Goal: Task Accomplishment & Management: Use online tool/utility

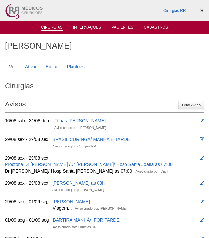
click at [49, 30] on link "Cirurgias" at bounding box center [52, 28] width 22 height 6
click at [55, 27] on link "Cirurgias" at bounding box center [52, 28] width 22 height 6
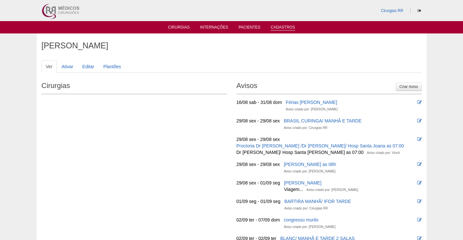
click at [286, 27] on link "Cadastros" at bounding box center [283, 28] width 24 height 6
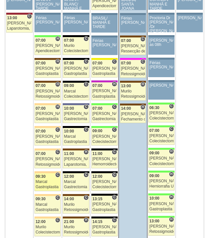
scroll to position [1495, 0]
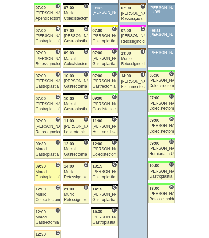
click at [49, 169] on link "88310 Marcal C 09:30 Marcal Gastroplastia VL Hospital Bartira RR Médicos - Sant…" at bounding box center [47, 172] width 26 height 18
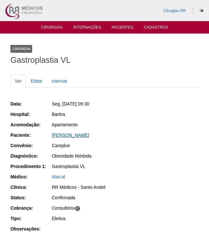
click at [89, 136] on link "Tatiana Alves Gonçalves" at bounding box center [70, 134] width 37 height 5
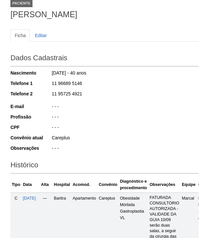
scroll to position [163, 0]
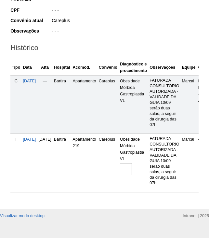
click at [132, 164] on img at bounding box center [126, 169] width 12 height 12
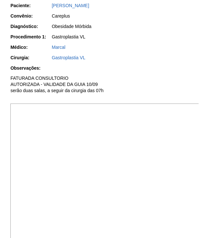
scroll to position [163, 0]
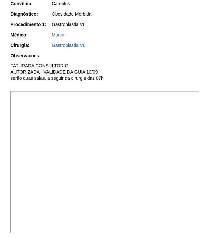
click at [167, 189] on img at bounding box center [104, 162] width 189 height 142
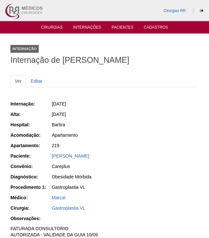
scroll to position [163, 0]
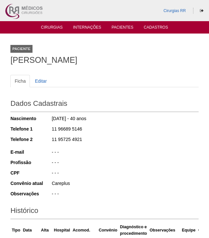
scroll to position [162, 0]
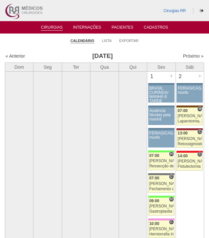
scroll to position [1495, 0]
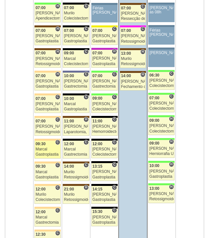
click at [50, 151] on div "Marcal" at bounding box center [47, 149] width 24 height 4
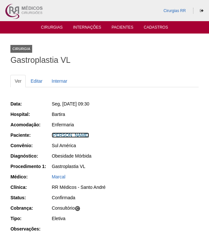
scroll to position [103, 0]
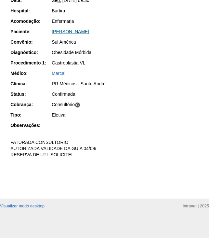
click at [79, 33] on link "Clayton de Moura" at bounding box center [70, 31] width 37 height 5
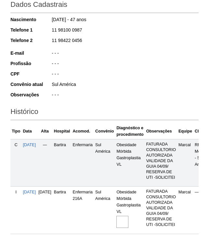
scroll to position [155, 0]
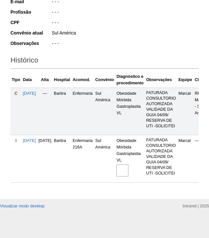
click at [128, 165] on img at bounding box center [122, 170] width 12 height 12
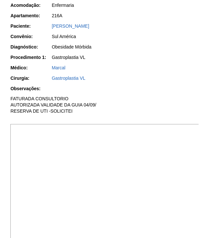
scroll to position [130, 0]
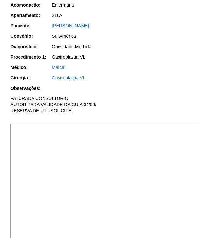
click at [155, 157] on img at bounding box center [104, 195] width 189 height 142
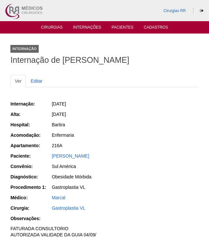
scroll to position [130, 0]
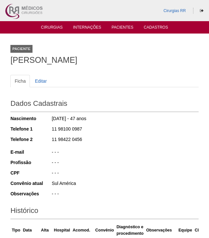
scroll to position [155, 0]
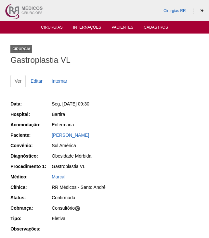
scroll to position [103, 0]
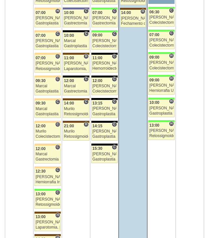
scroll to position [1560, 0]
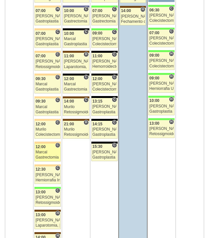
click at [46, 148] on div "12:00" at bounding box center [47, 147] width 24 height 4
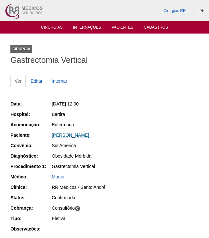
click at [74, 136] on link "[PERSON_NAME]" at bounding box center [70, 134] width 37 height 5
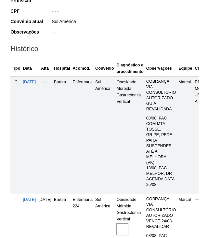
scroll to position [228, 0]
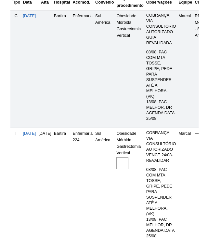
click at [128, 159] on img at bounding box center [122, 163] width 12 height 12
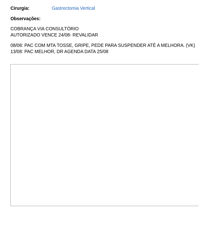
scroll to position [260, 0]
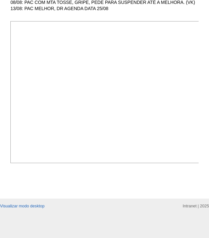
click at [159, 95] on img at bounding box center [104, 92] width 189 height 142
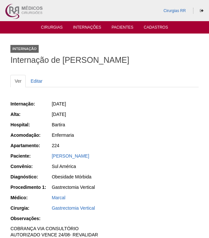
scroll to position [260, 0]
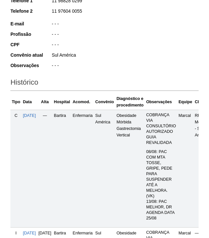
scroll to position [125, 0]
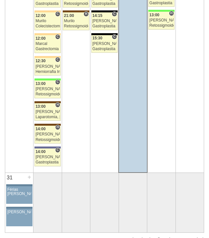
scroll to position [1691, 0]
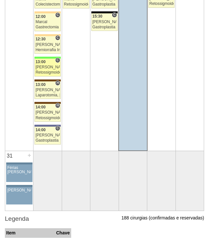
click at [51, 68] on div "[PERSON_NAME]" at bounding box center [47, 67] width 24 height 4
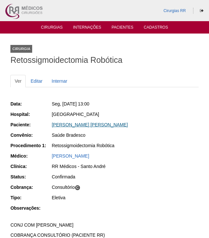
click at [76, 125] on link "[PERSON_NAME] [PERSON_NAME]" at bounding box center [90, 124] width 76 height 5
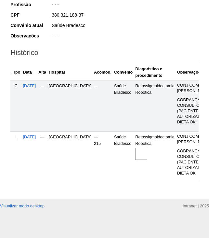
scroll to position [130, 0]
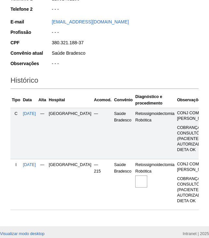
click at [135, 183] on img at bounding box center [141, 181] width 12 height 12
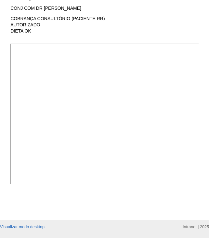
scroll to position [177, 0]
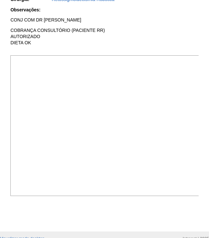
click at [154, 103] on img at bounding box center [104, 125] width 189 height 140
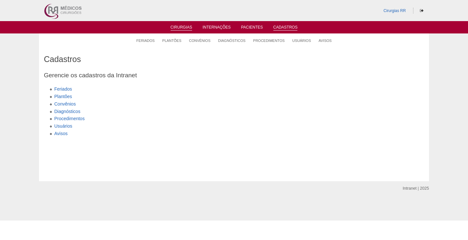
click at [183, 27] on link "Cirurgias" at bounding box center [182, 28] width 22 height 6
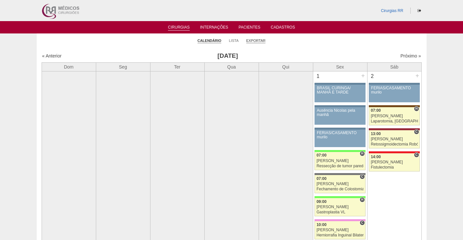
click at [263, 40] on link "Exportar" at bounding box center [256, 40] width 20 height 5
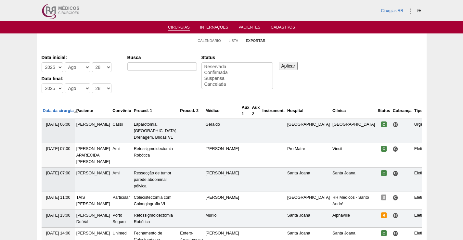
select select
click at [106, 67] on select "-Dia 1 2 3 4 5 6 7 8 9 10 11 12 13 14 15 16 17 18 19 20 21 22 23 24 25 26 27 28…" at bounding box center [102, 67] width 20 height 10
select select "26"
click at [92, 62] on select "-Dia 1 2 3 4 5 6 7 8 9 10 11 12 13 14 15 16 17 18 19 20 21 22 23 24 25 26 27 28…" at bounding box center [102, 67] width 20 height 10
click at [105, 89] on select "-Dia 1 2 3 4 5 6 7 8 9 10 11 12 13 14 15 16 17 18 19 20 21 22 23 24 25 26 27 28…" at bounding box center [102, 89] width 20 height 10
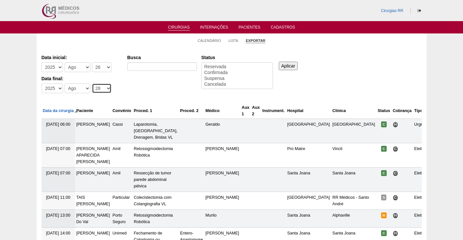
select select "26"
click at [92, 84] on select "-Dia 1 2 3 4 5 6 7 8 9 10 11 12 13 14 15 16 17 18 19 20 21 22 23 24 25 26 27 28…" at bounding box center [102, 89] width 20 height 10
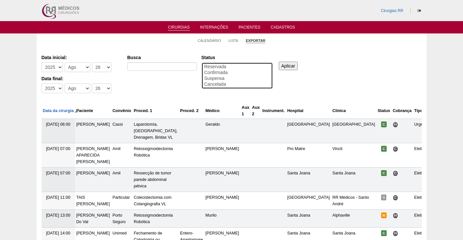
select select "conf"
click at [222, 72] on option "Confirmada" at bounding box center [237, 73] width 67 height 6
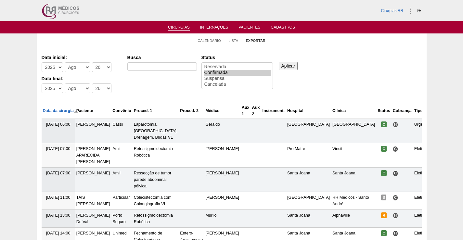
click at [294, 65] on input "Aplicar" at bounding box center [288, 66] width 19 height 8
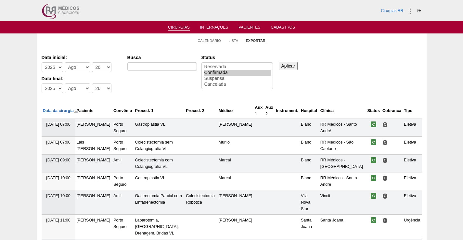
click at [287, 64] on input "Aplicar" at bounding box center [288, 66] width 19 height 8
drag, startPoint x: 0, startPoint y: 0, endPoint x: 286, endPoint y: 67, distance: 293.8
click at [287, 65] on input "Aplicar" at bounding box center [288, 66] width 19 height 8
click at [290, 65] on input "Aplicar" at bounding box center [288, 66] width 19 height 8
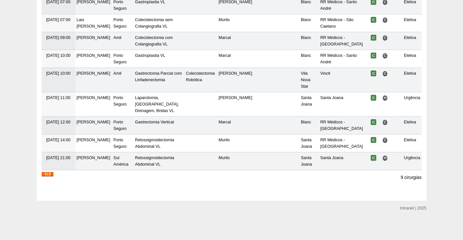
scroll to position [142, 0]
click at [50, 173] on img at bounding box center [48, 174] width 12 height 5
